Goal: Find contact information: Find contact information

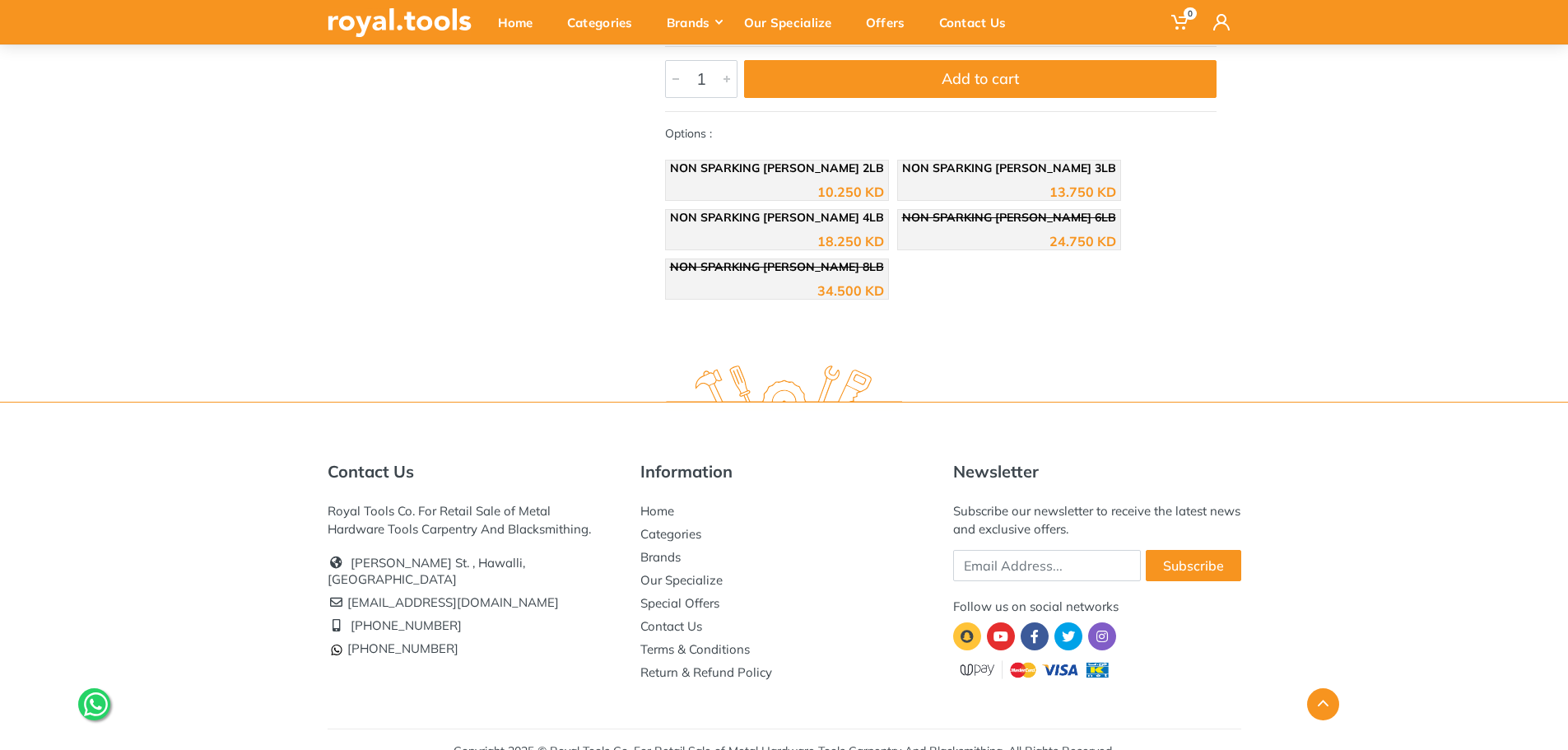
scroll to position [853, 0]
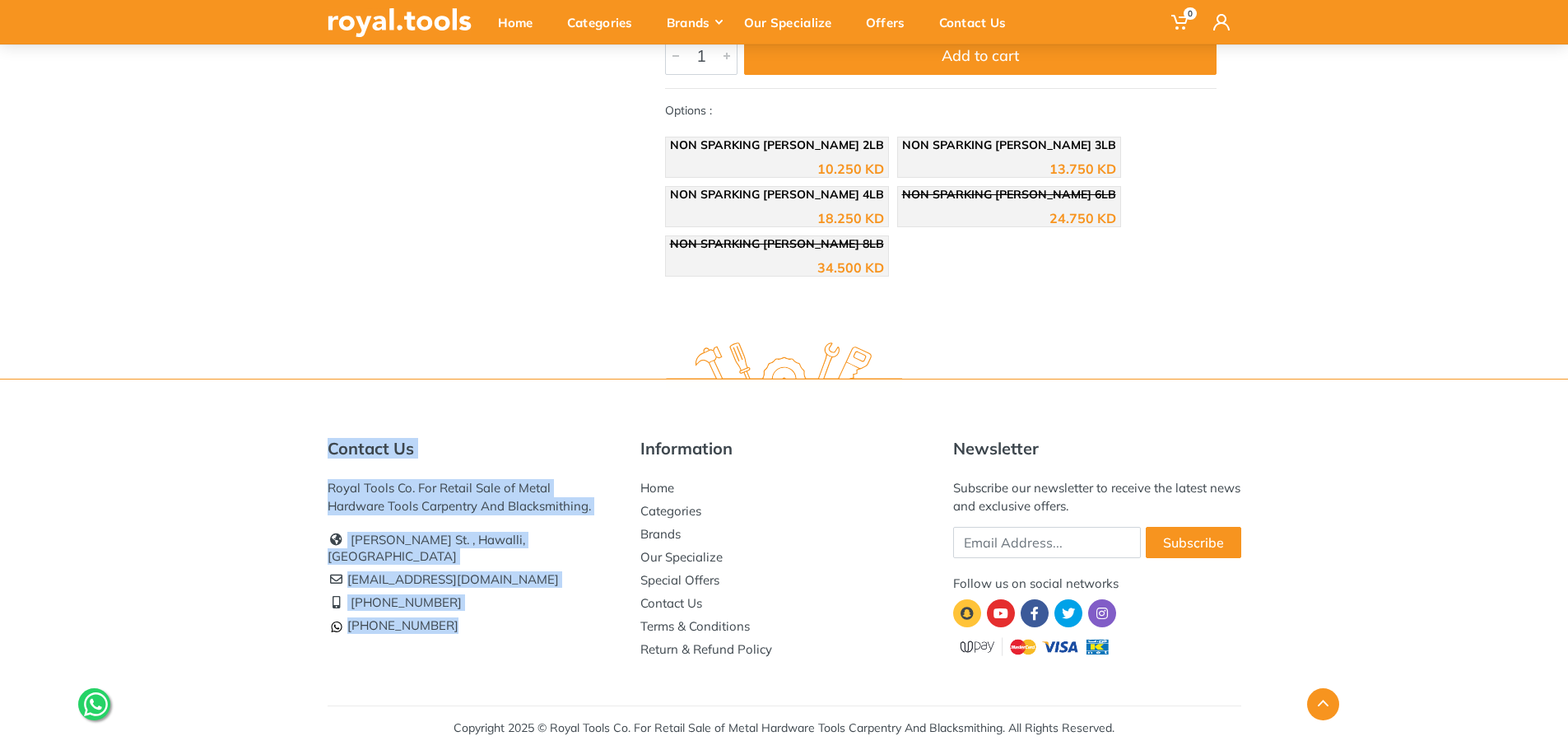
drag, startPoint x: 458, startPoint y: 610, endPoint x: 330, endPoint y: 447, distance: 207.3
click at [330, 447] on div "Contact Us Royal Tools Co. For Retail Sale of Metal Hardware Tools Carpentry An…" at bounding box center [471, 538] width 288 height 199
copy div "Contact Us Royal Tools Co. For Retail Sale of Metal Hardware Tools Carpentry An…"
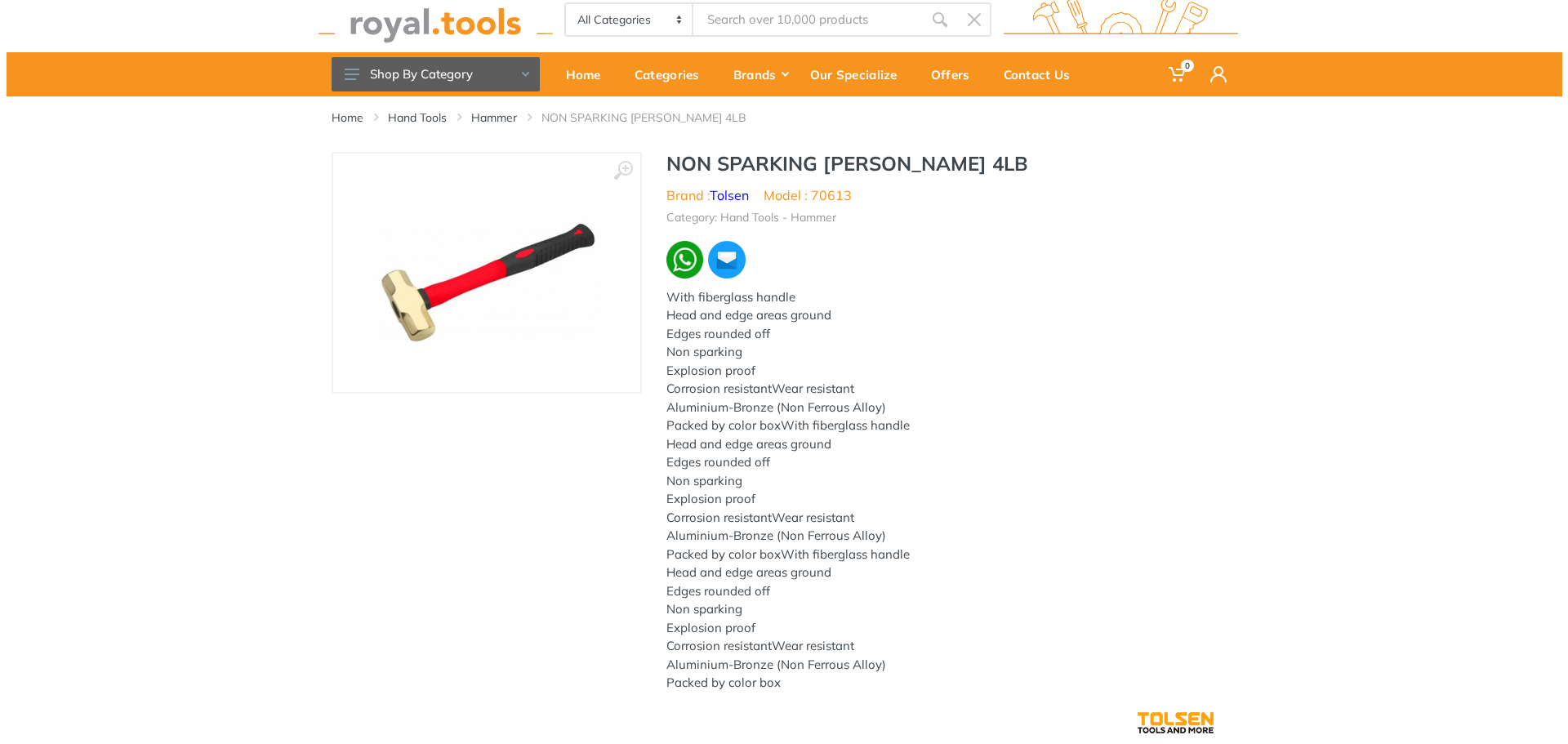
scroll to position [0, 0]
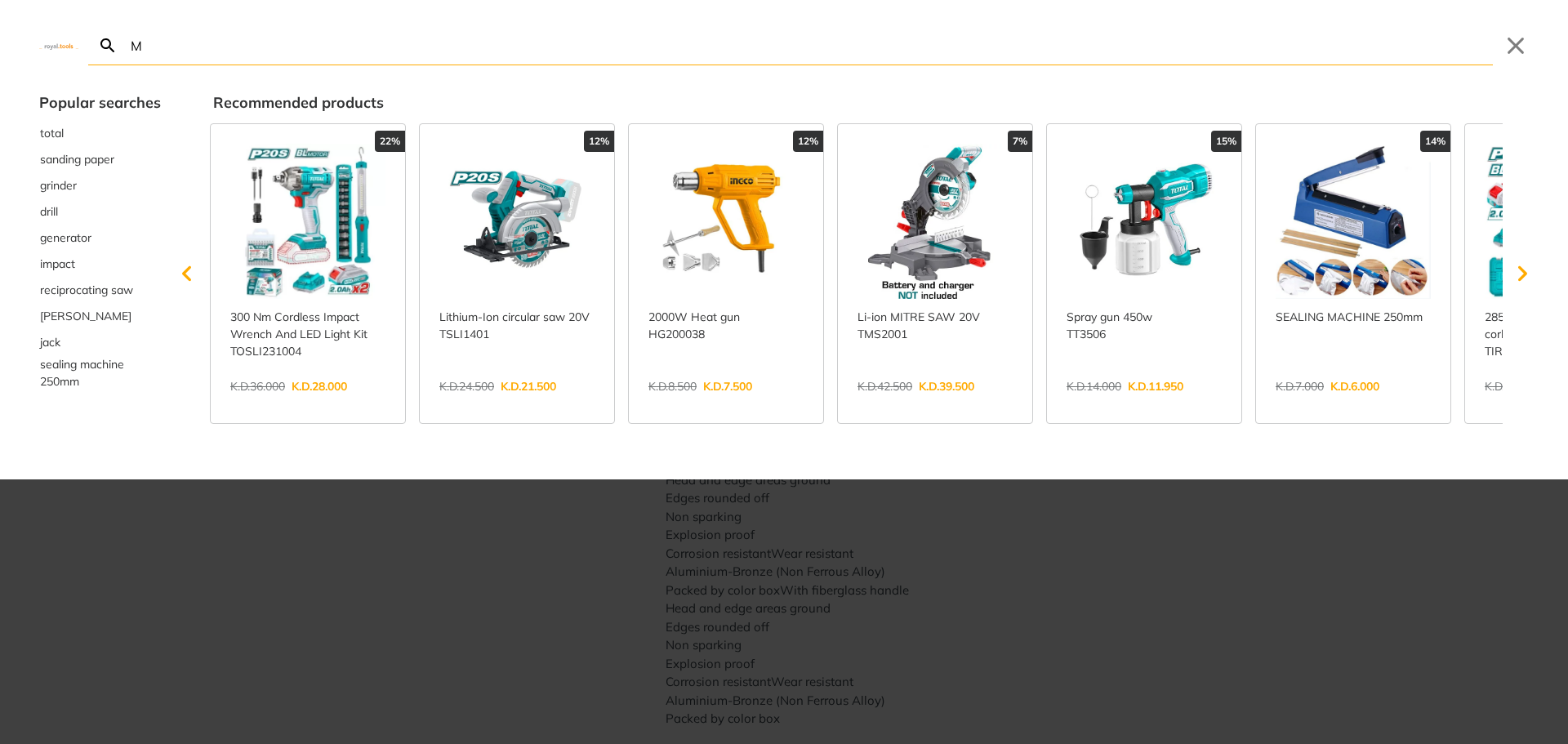
type input "M"
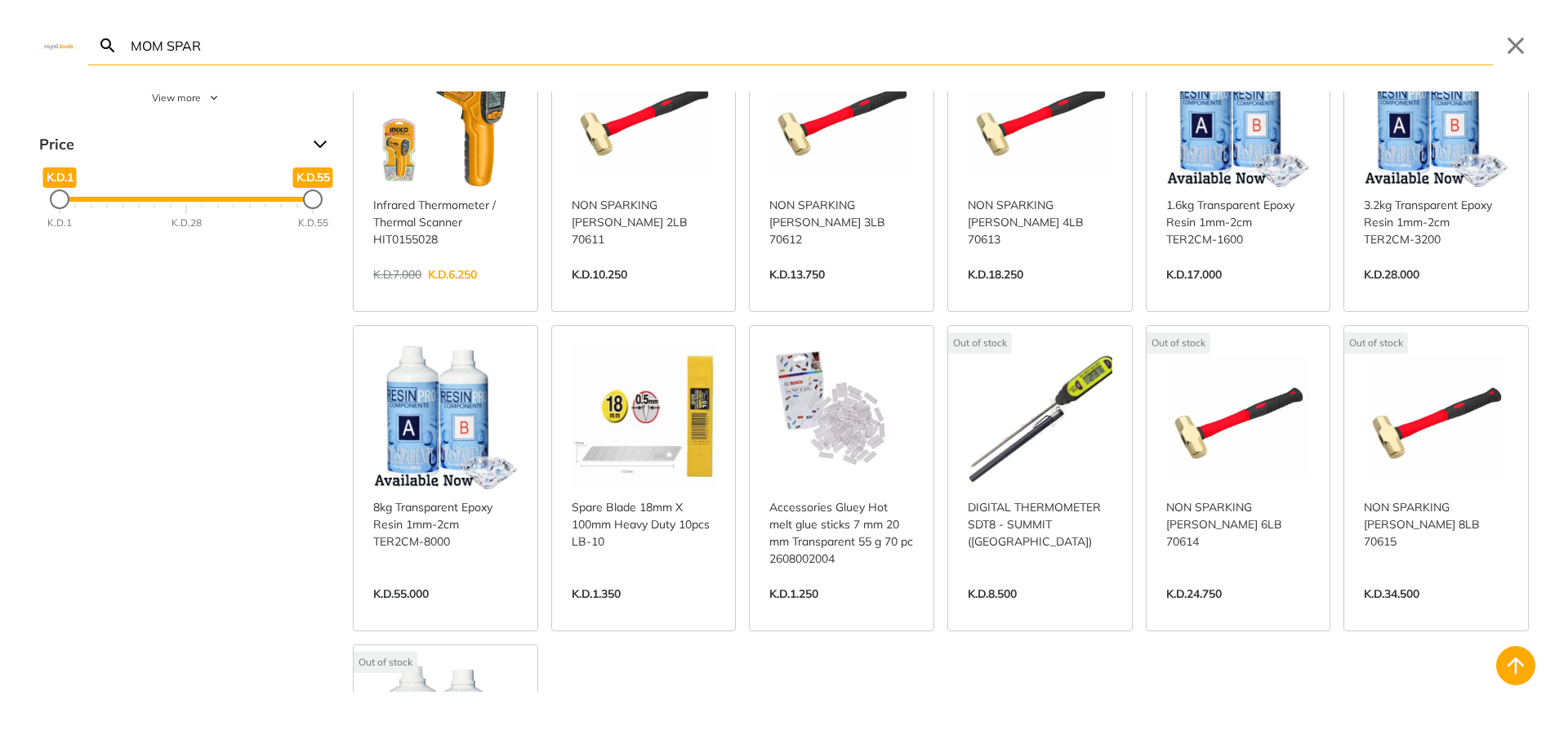
scroll to position [81, 0]
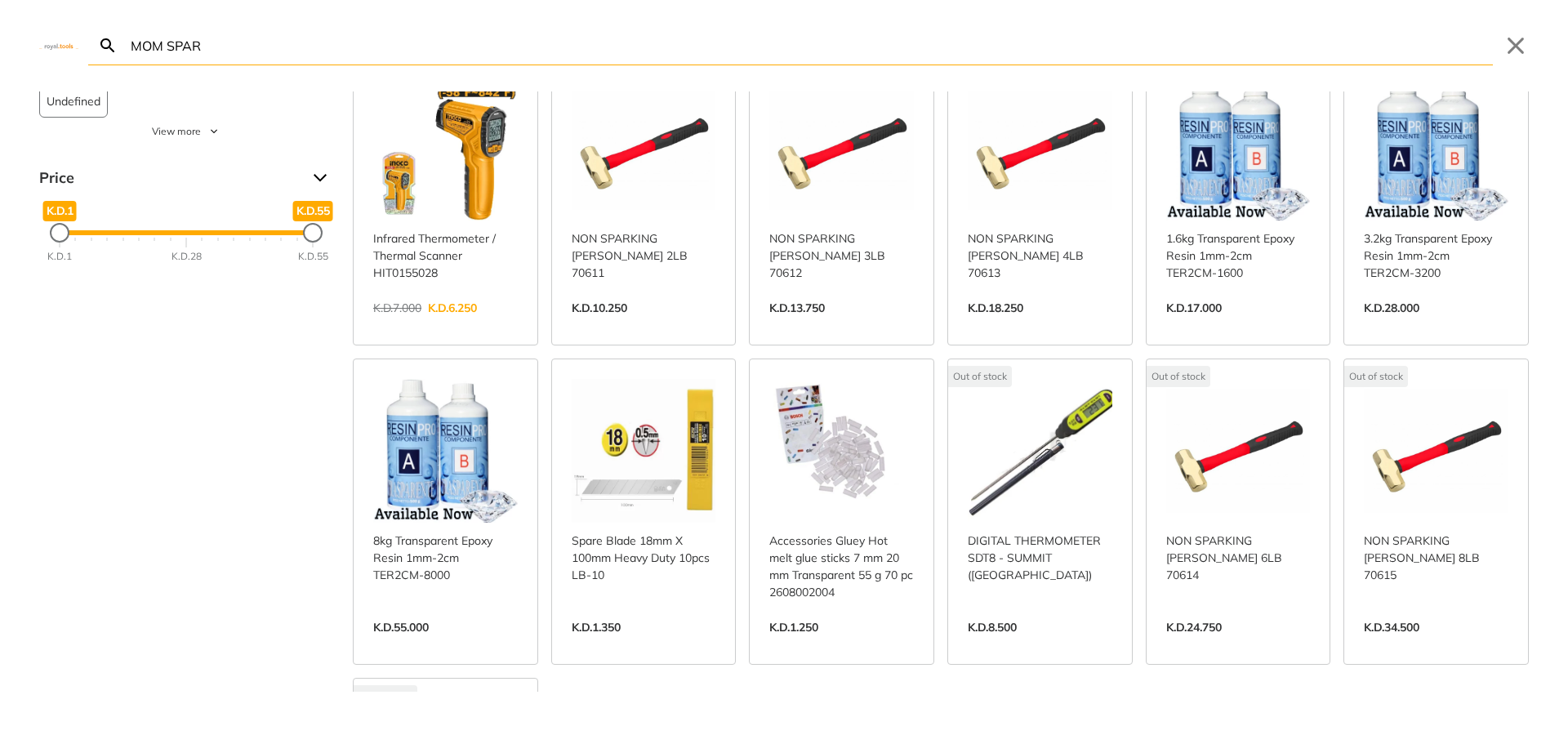
type input "MOM SPAR"
click at [641, 325] on link "View more →" at bounding box center [643, 325] width 145 height 0
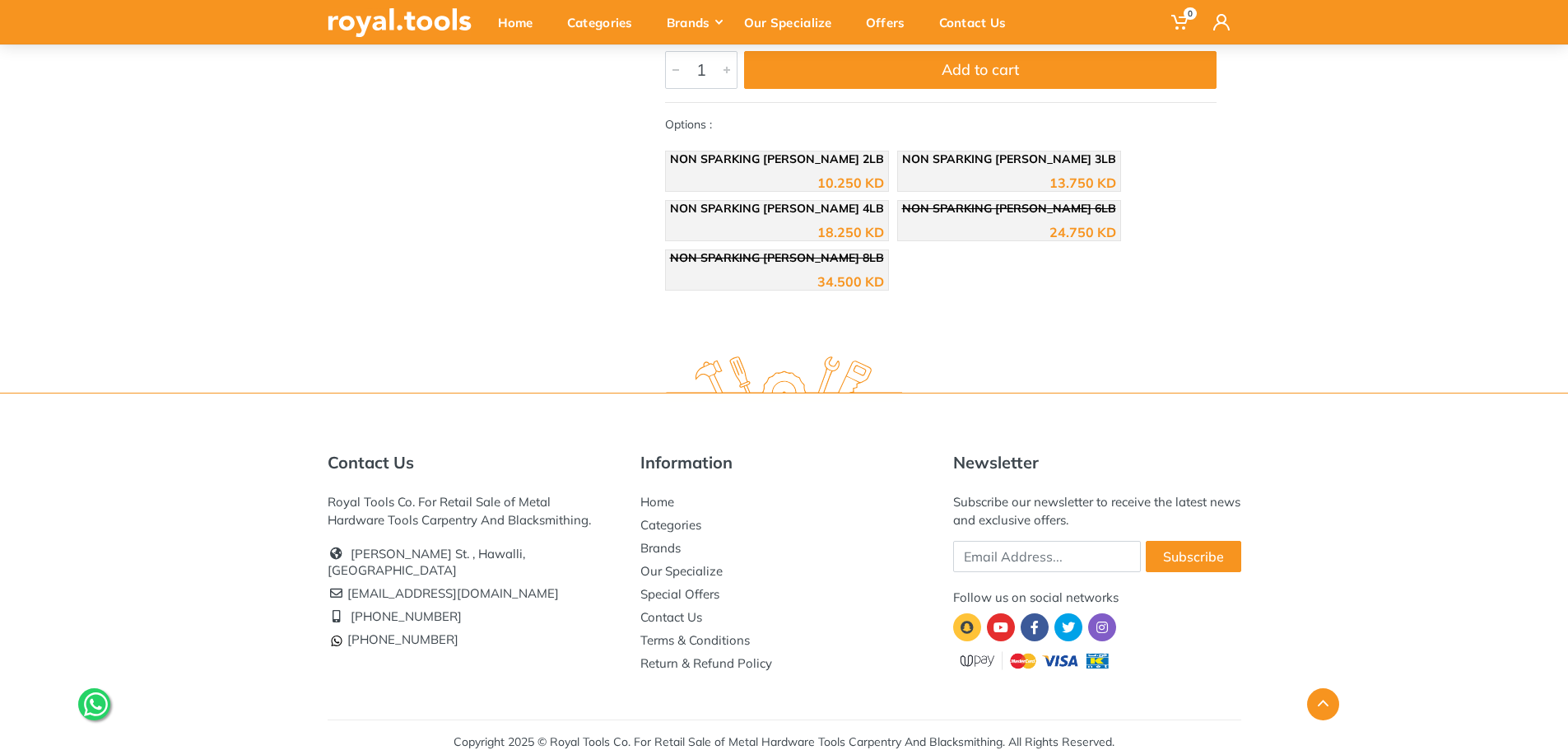
scroll to position [853, 0]
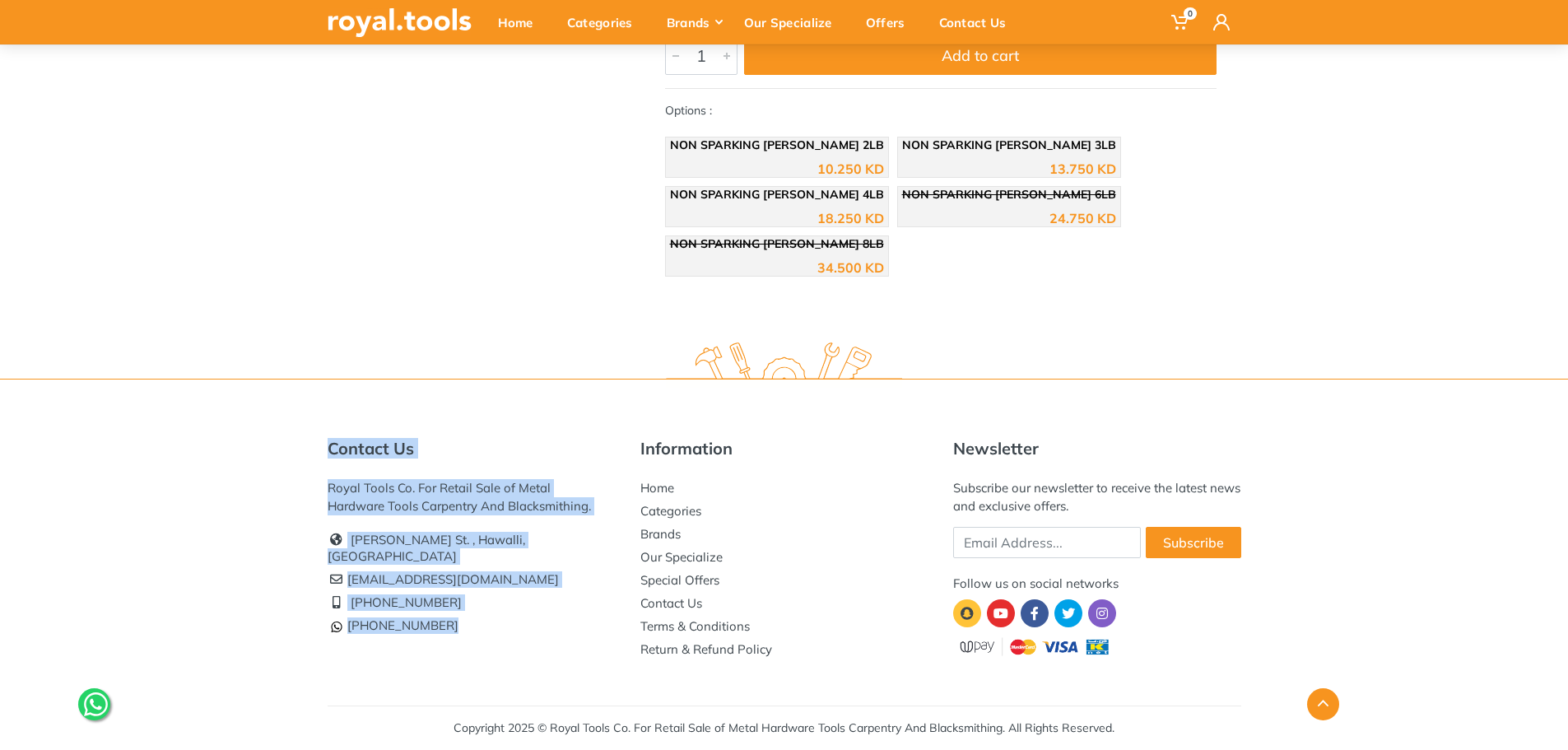
drag, startPoint x: 464, startPoint y: 609, endPoint x: 322, endPoint y: 440, distance: 220.7
click at [322, 440] on div "Contact Us Royal Tools Co. For Retail Sale of Metal Hardware Tools Carpentry An…" at bounding box center [471, 549] width 313 height 222
click at [309, 423] on div "Contact Us Royal Tools Co. For Retail Sale of Metal Hardware Tools Carpentry An…" at bounding box center [784, 564] width 1568 height 371
drag, startPoint x: 309, startPoint y: 433, endPoint x: 462, endPoint y: 672, distance: 283.8
click at [462, 672] on div "Contact Us Royal Tools Co. For Retail Sale of Metal Hardware Tools Carpentry An…" at bounding box center [784, 564] width 1568 height 371
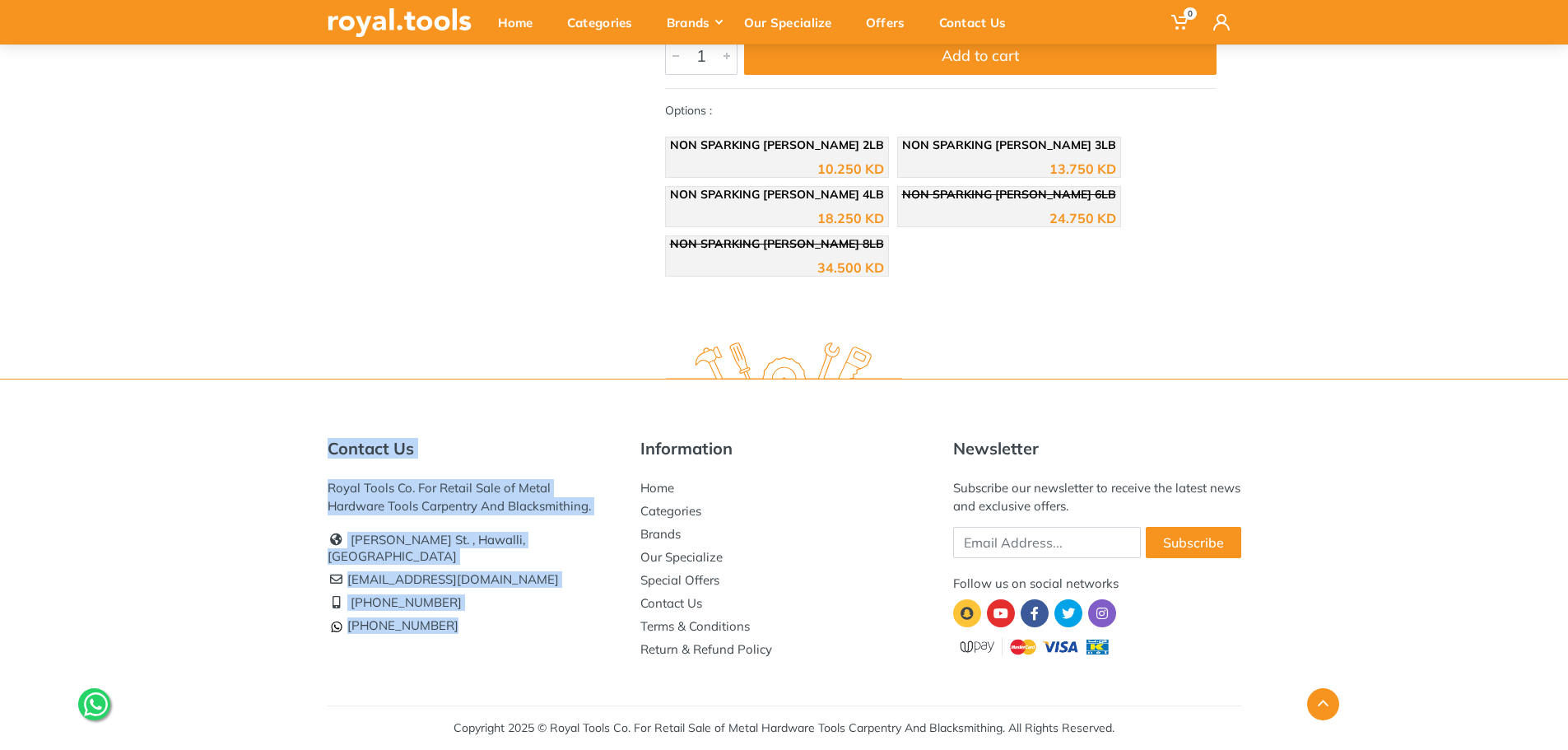
copy div "Contact Us Royal Tools Co. For Retail Sale of Metal Hardware Tools Carpentry An…"
